Goal: Transaction & Acquisition: Purchase product/service

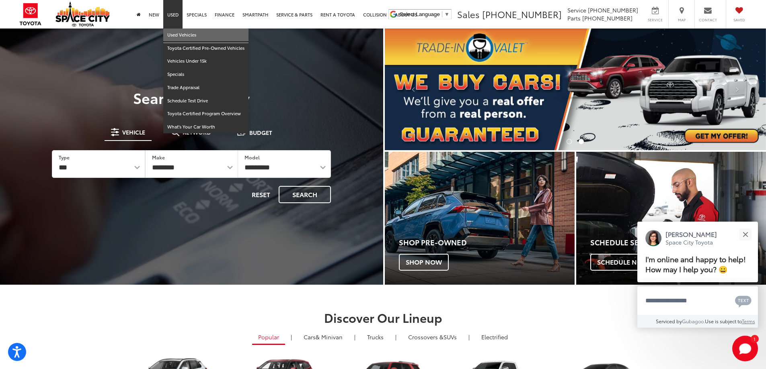
click at [178, 35] on link "Used Vehicles" at bounding box center [205, 35] width 85 height 13
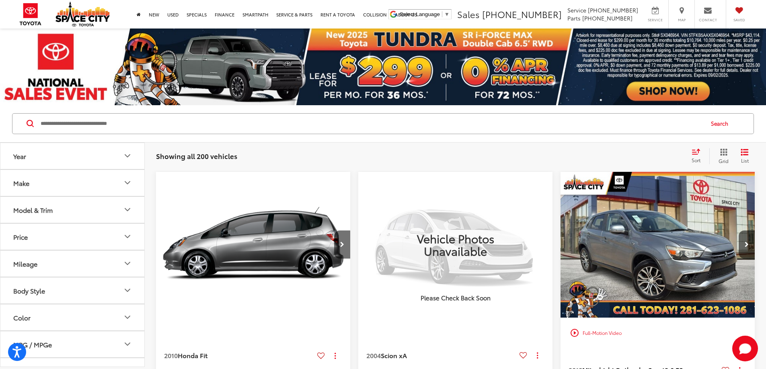
click at [191, 121] on input "Search by Make, Model, or Keyword" at bounding box center [371, 123] width 663 height 19
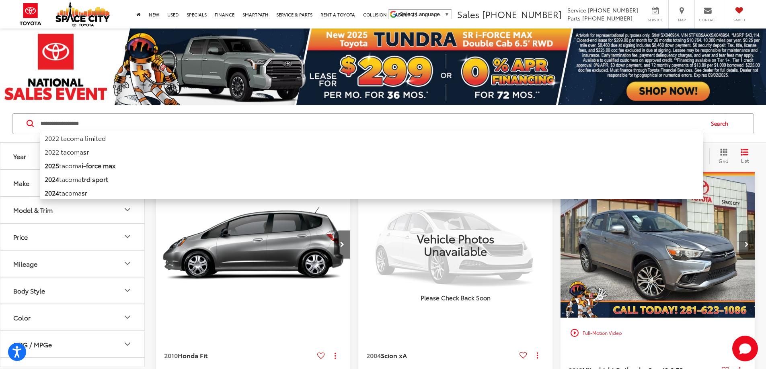
type input "**********"
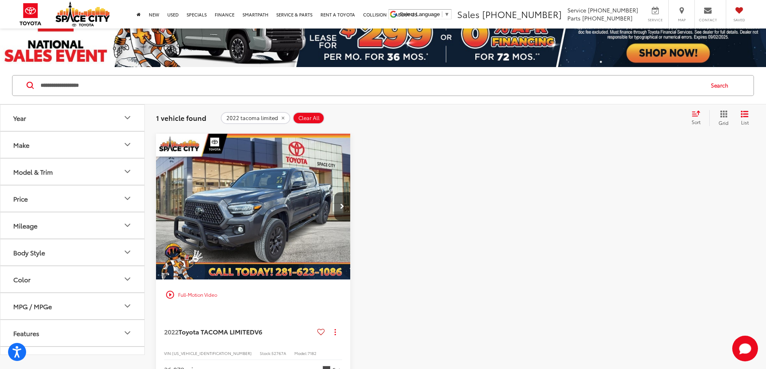
scroll to position [40, 0]
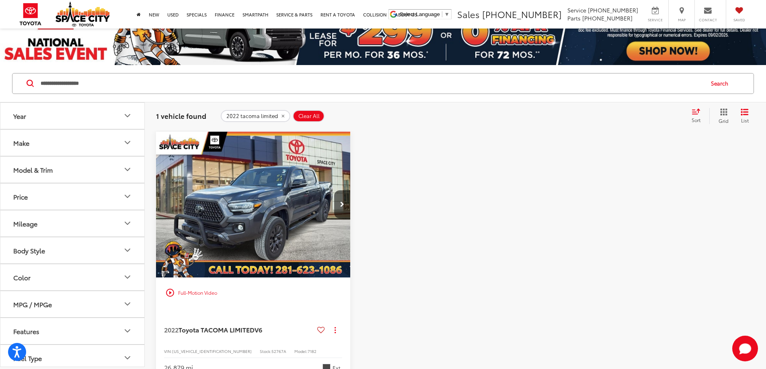
click at [247, 185] on img "2022 Toyota TACOMA LIMITED V6 0" at bounding box center [253, 205] width 195 height 147
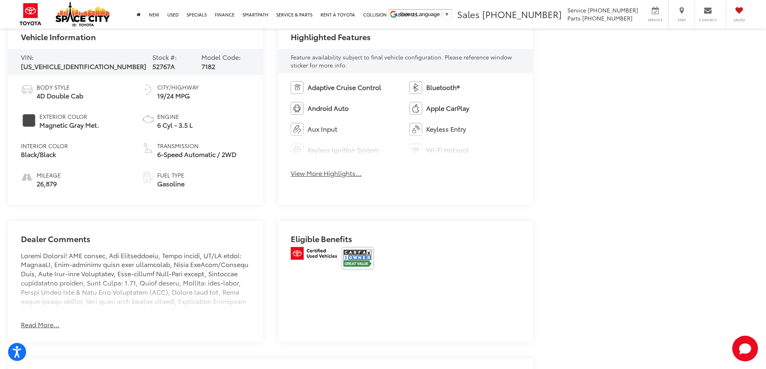
scroll to position [402, 0]
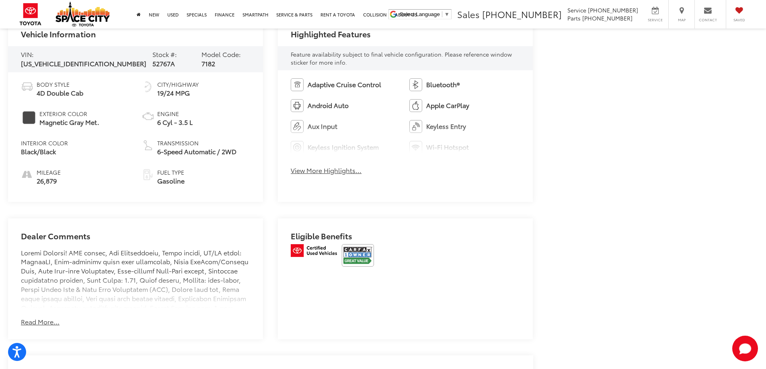
click at [50, 319] on button "Read More..." at bounding box center [40, 322] width 39 height 9
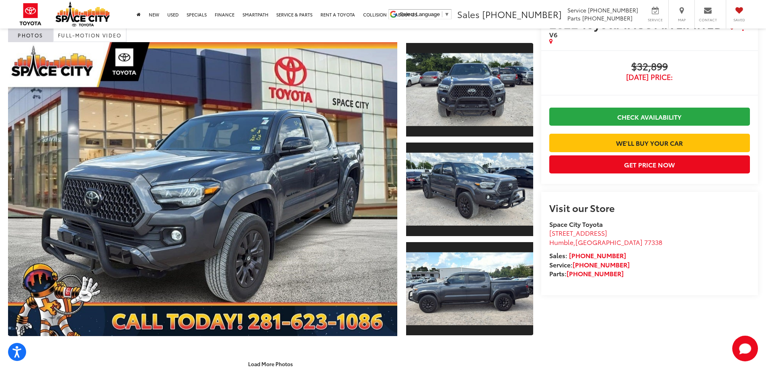
scroll to position [0, 0]
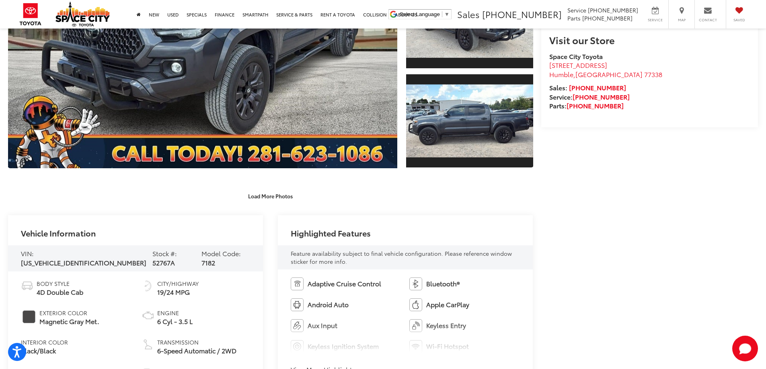
scroll to position [322, 0]
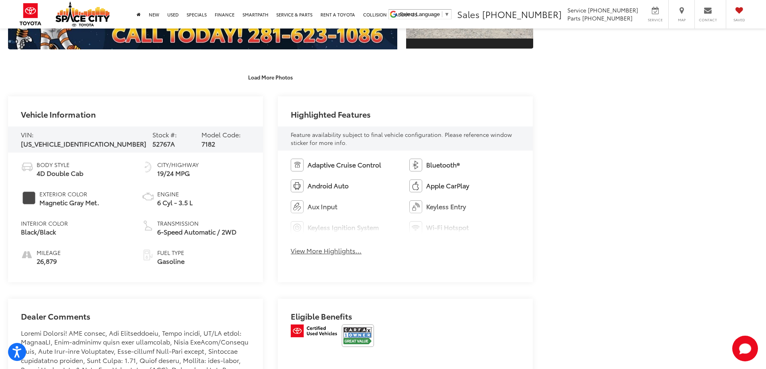
click at [332, 251] on button "View More Highlights..." at bounding box center [326, 250] width 71 height 9
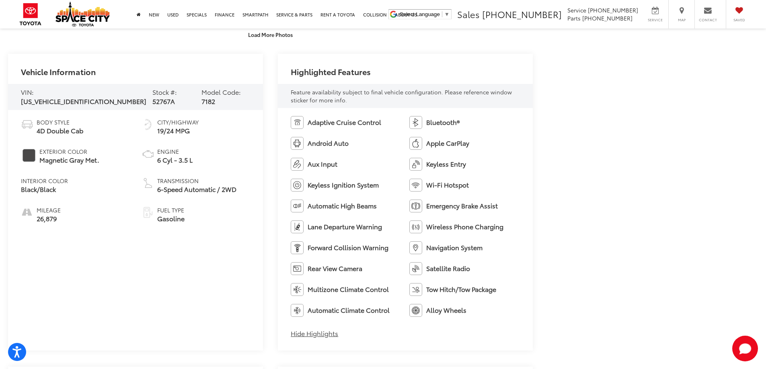
scroll to position [0, 0]
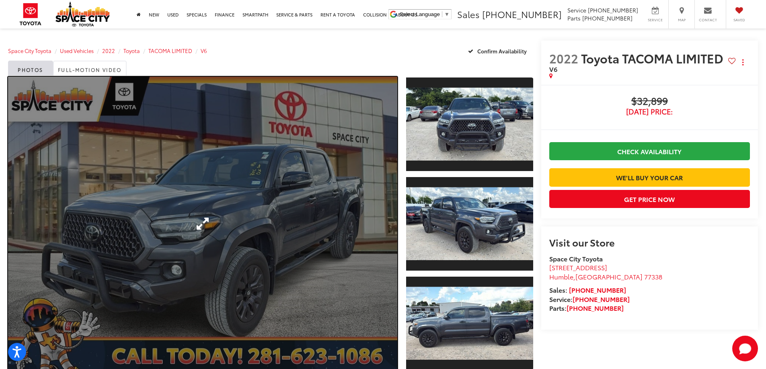
click at [201, 220] on link "Expand Photo 0" at bounding box center [202, 224] width 389 height 294
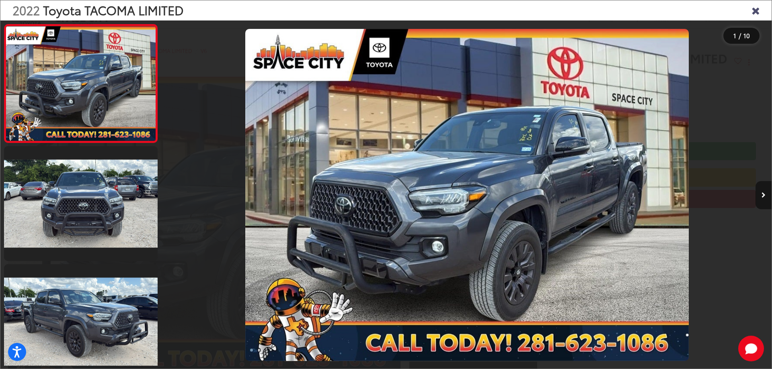
click at [765, 193] on icon "Next image" at bounding box center [763, 196] width 4 height 6
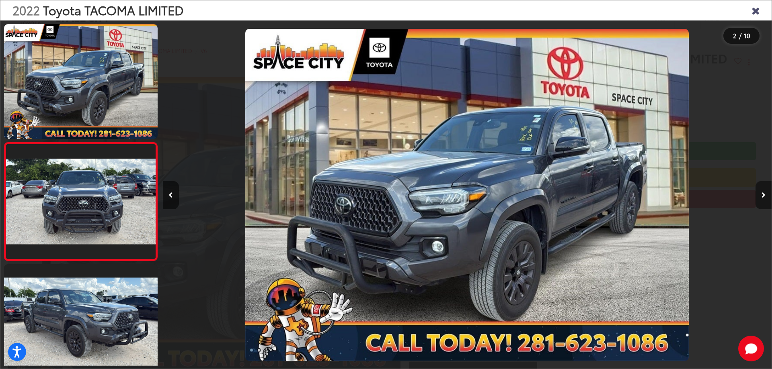
scroll to position [30, 0]
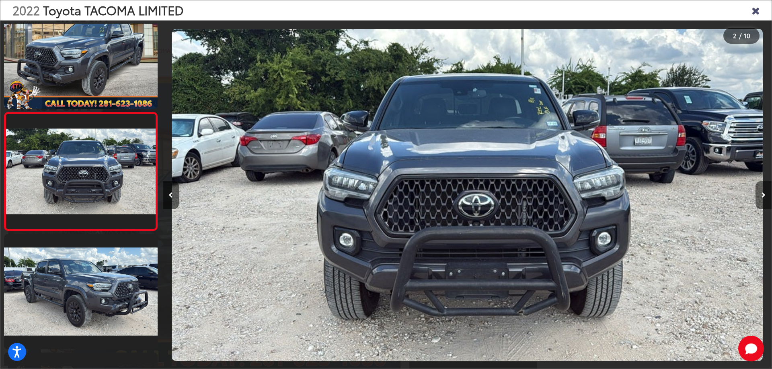
click at [765, 193] on icon "Next image" at bounding box center [763, 196] width 4 height 6
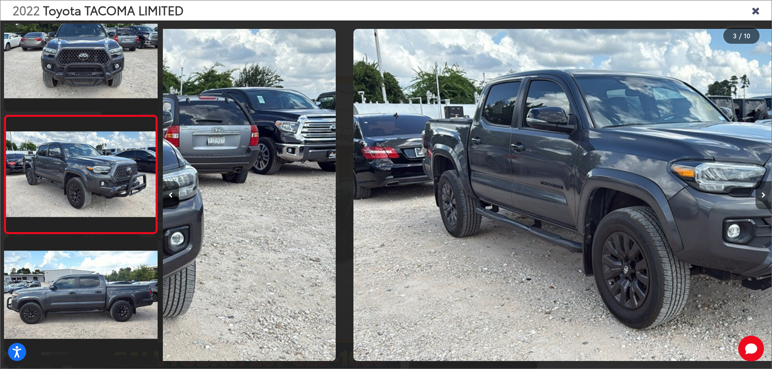
scroll to position [148, 0]
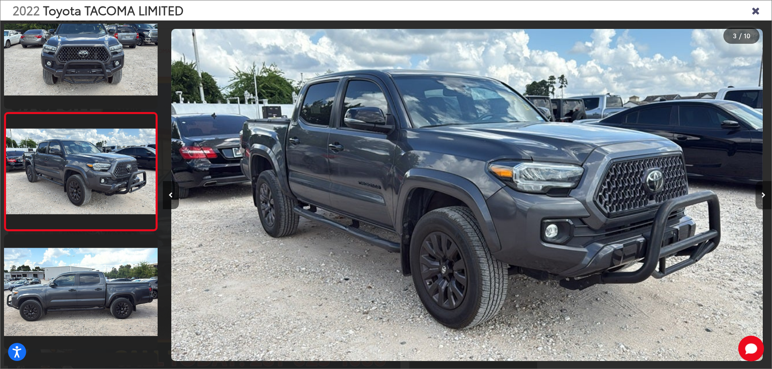
click at [765, 193] on icon "Next image" at bounding box center [763, 196] width 4 height 6
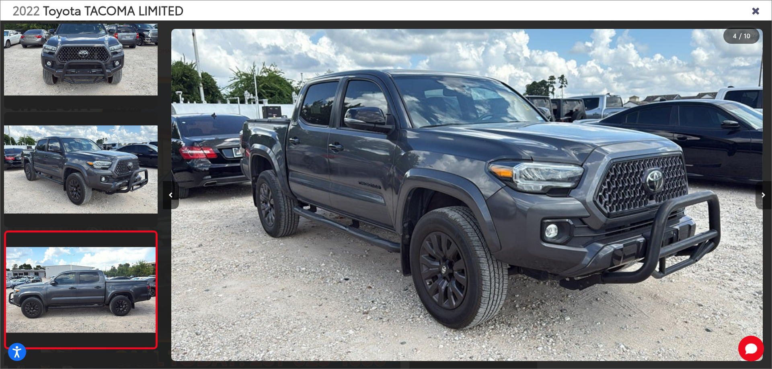
scroll to position [0, 0]
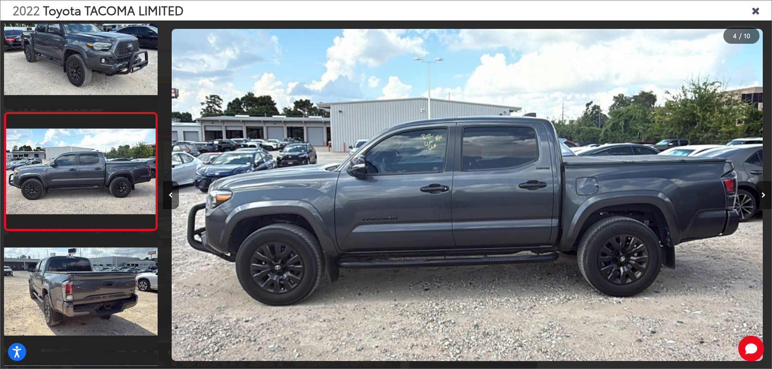
click at [765, 193] on icon "Next image" at bounding box center [763, 196] width 4 height 6
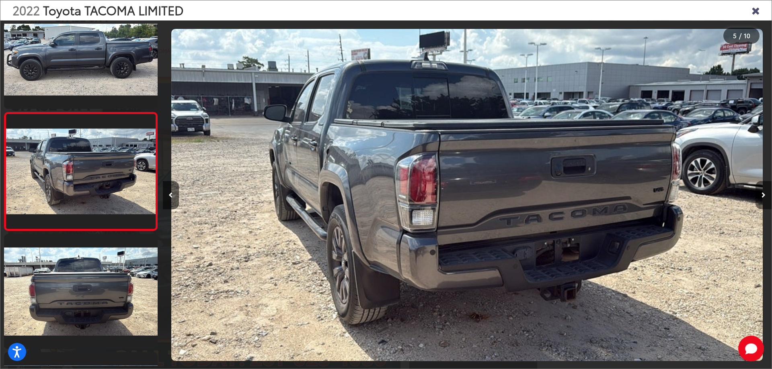
click at [763, 193] on icon "Next image" at bounding box center [763, 196] width 4 height 6
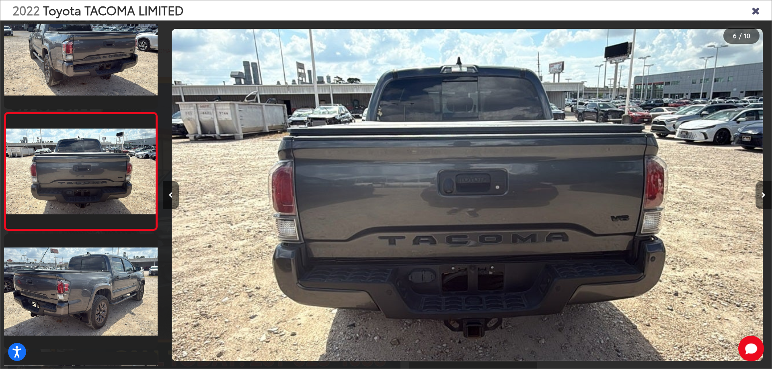
click at [763, 193] on icon "Next image" at bounding box center [763, 196] width 4 height 6
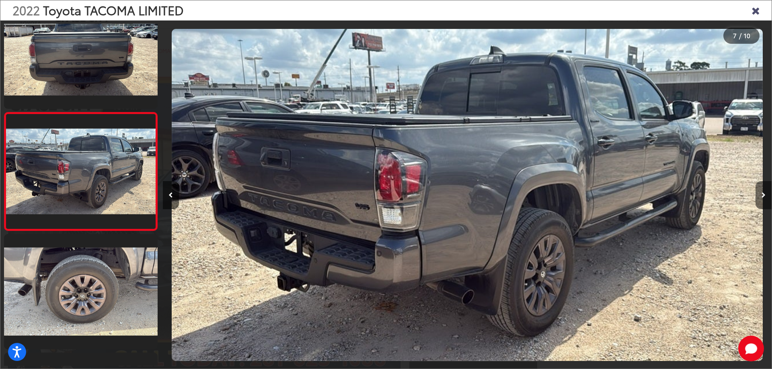
click at [763, 193] on icon "Next image" at bounding box center [763, 196] width 4 height 6
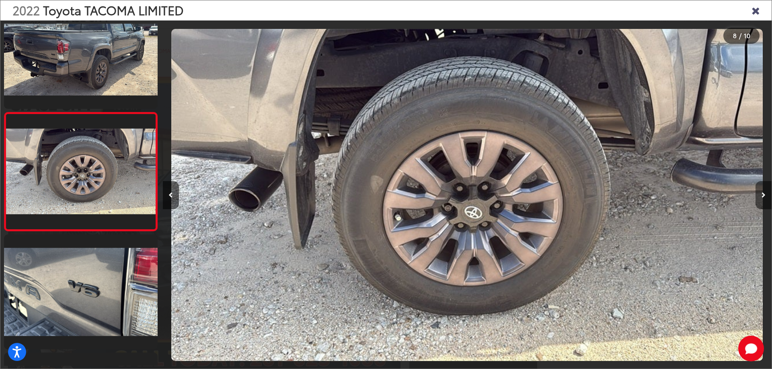
click at [763, 195] on icon "Next image" at bounding box center [763, 196] width 4 height 6
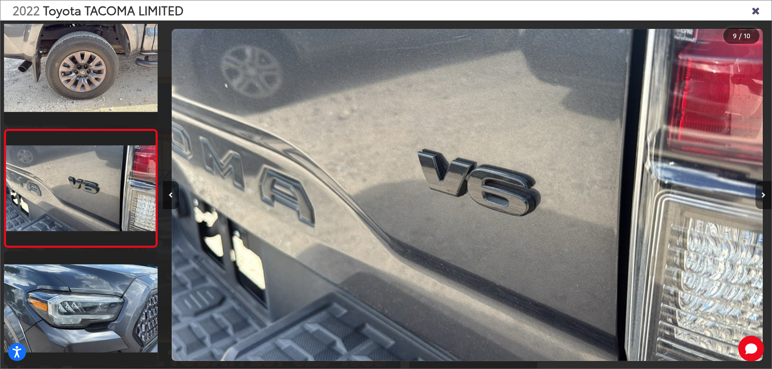
click at [765, 194] on icon "Next image" at bounding box center [763, 196] width 4 height 6
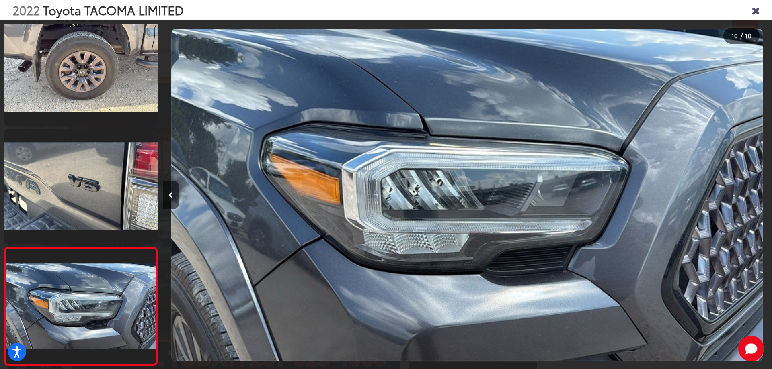
click at [754, 12] on icon "Close gallery" at bounding box center [755, 10] width 8 height 10
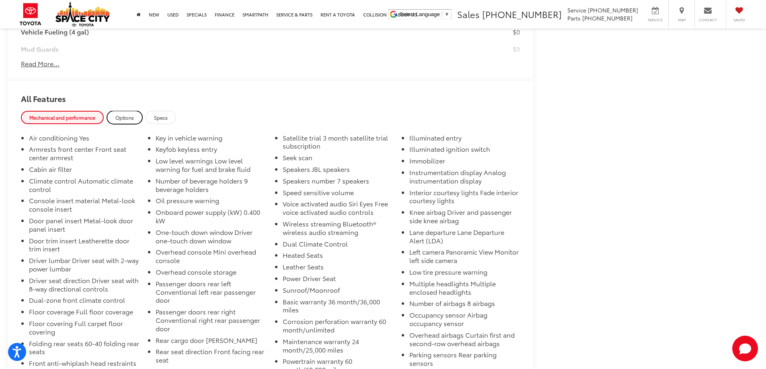
click at [125, 114] on span "Options" at bounding box center [124, 117] width 18 height 7
